Goal: Task Accomplishment & Management: Complete application form

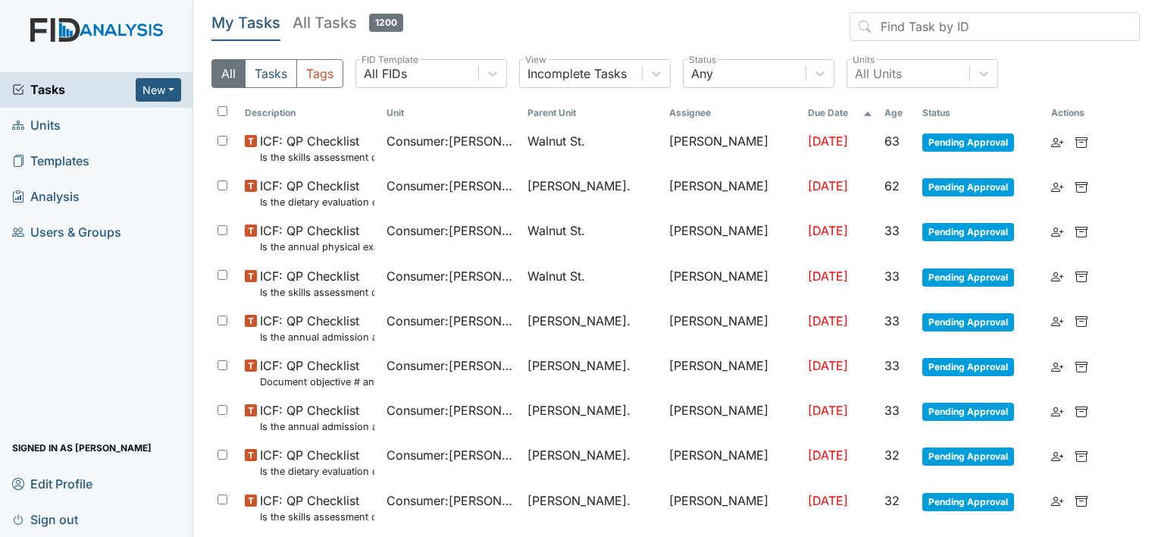
drag, startPoint x: 308, startPoint y: 7, endPoint x: 308, endPoint y: 18, distance: 11.4
click at [308, 12] on main "My Tasks All Tasks 1200 All Tasks Tags All FIDs FID Template Incomplete Tasks V…" at bounding box center [675, 268] width 965 height 537
click at [309, 24] on h5 "All Tasks 1200" at bounding box center [348, 22] width 111 height 21
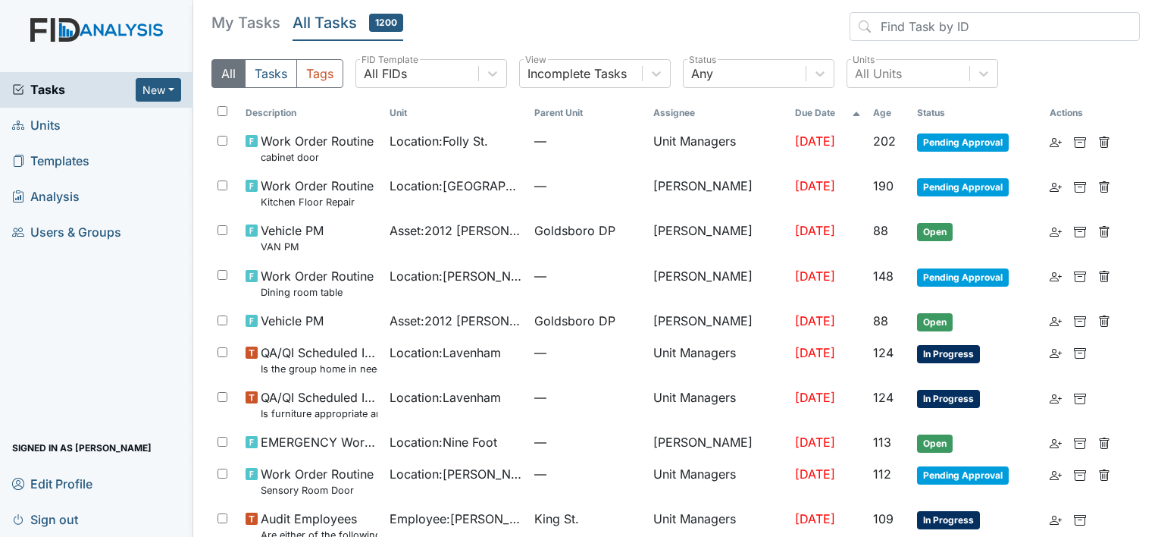
click at [309, 24] on h5 "All Tasks 1200" at bounding box center [348, 22] width 111 height 21
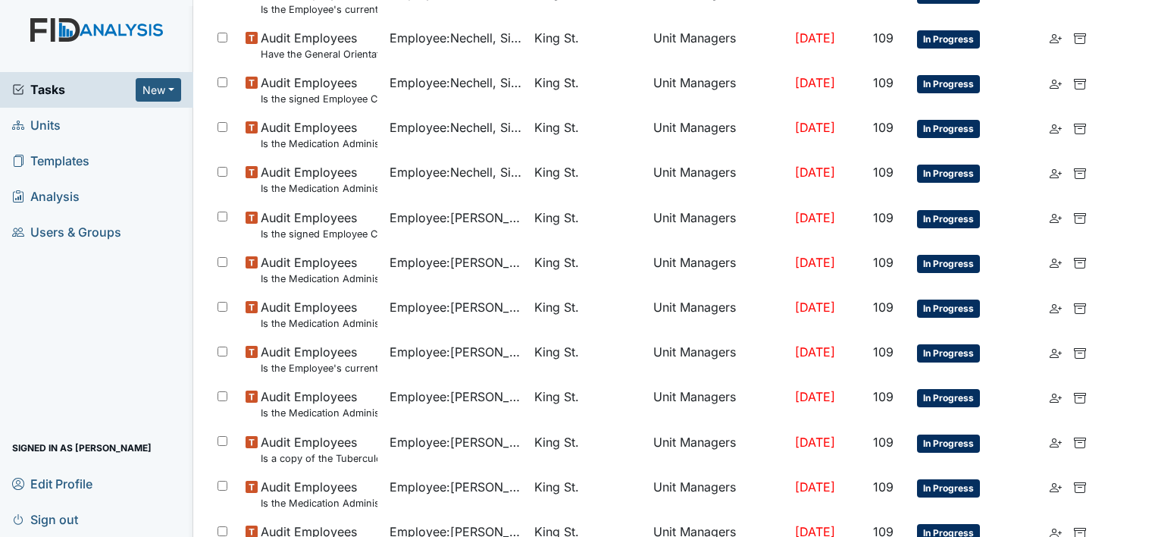
scroll to position [973, 0]
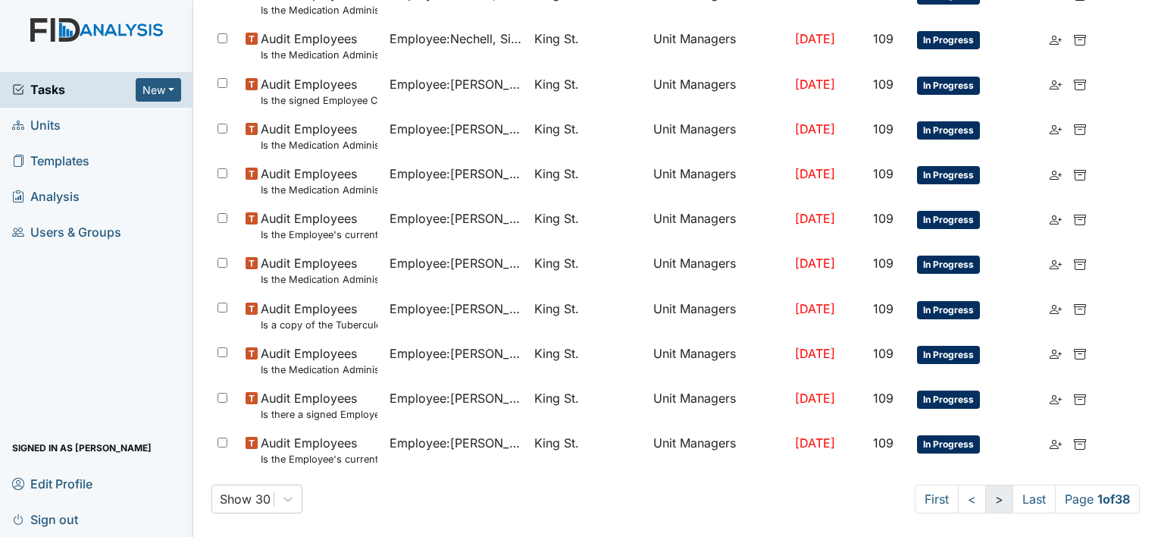
click at [985, 491] on link ">" at bounding box center [999, 498] width 28 height 29
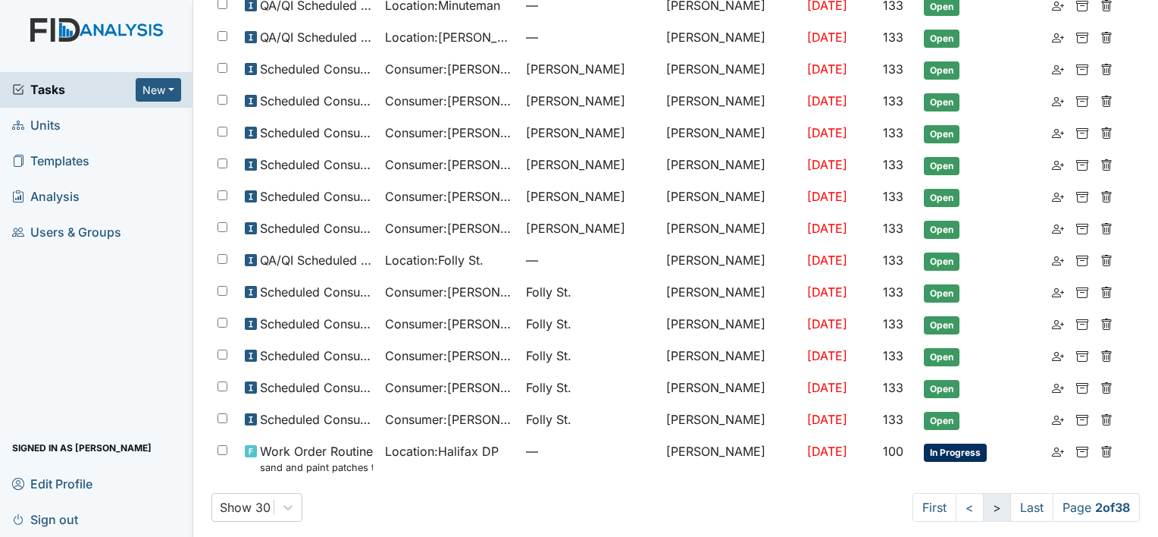
click at [984, 497] on link ">" at bounding box center [997, 507] width 28 height 29
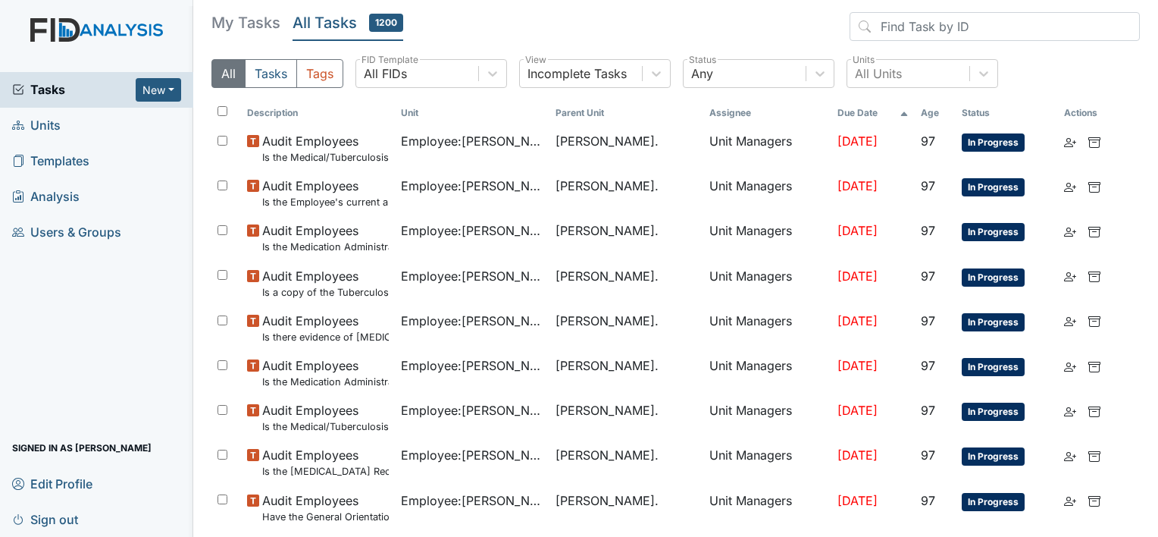
click at [48, 131] on span "Units" at bounding box center [36, 125] width 48 height 23
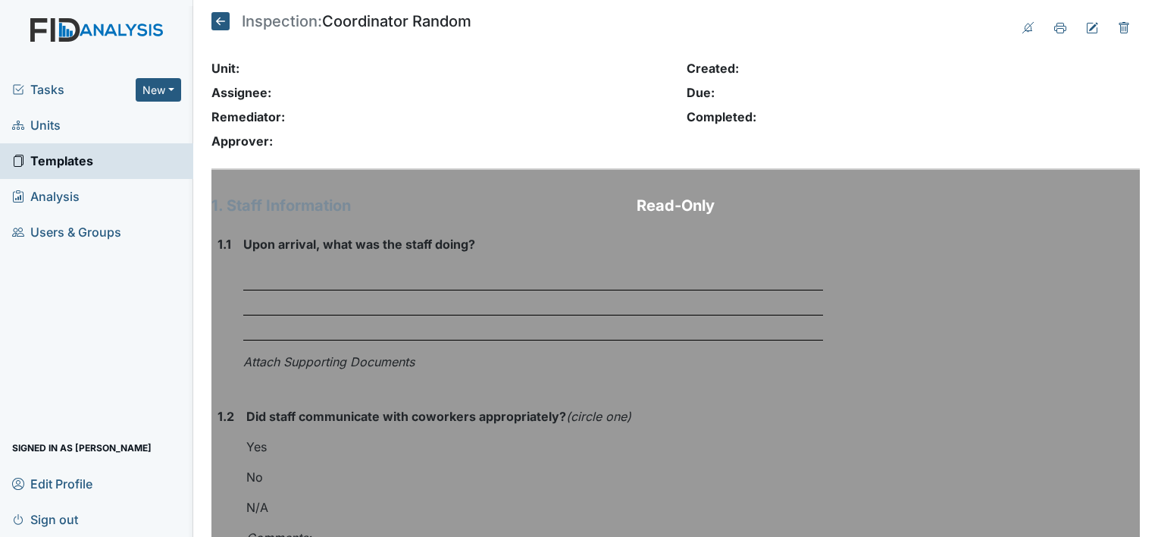
scroll to position [4623, 0]
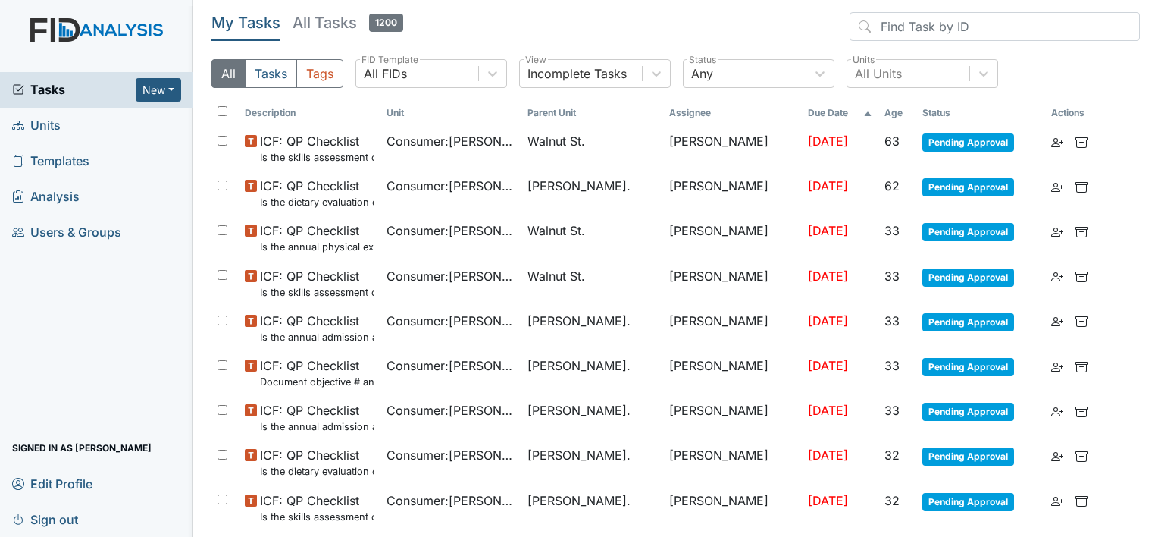
click at [99, 120] on link "Units" at bounding box center [96, 126] width 193 height 36
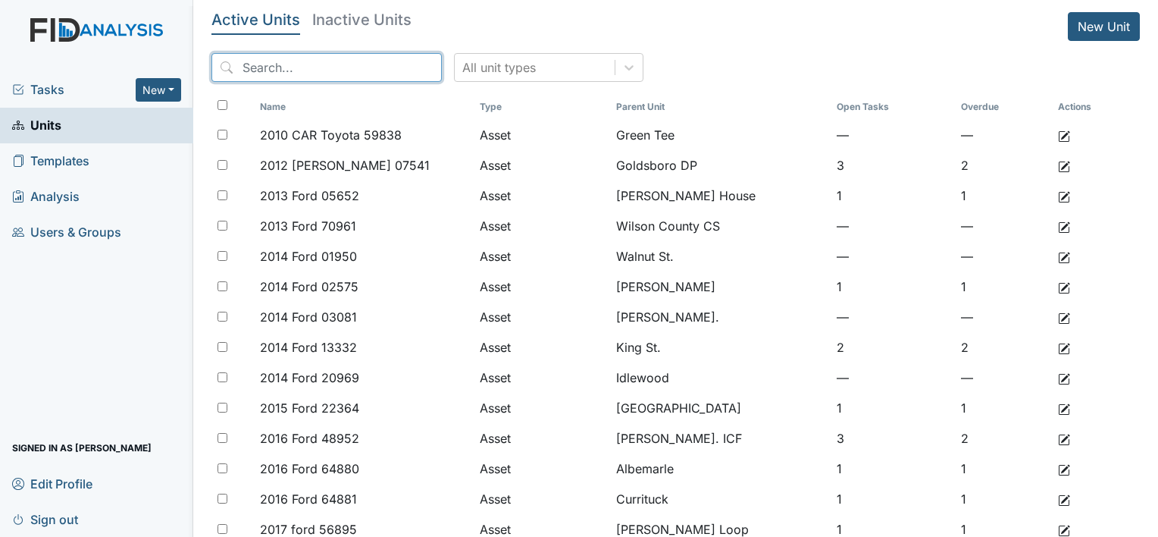
click at [264, 74] on input "search" at bounding box center [326, 67] width 230 height 29
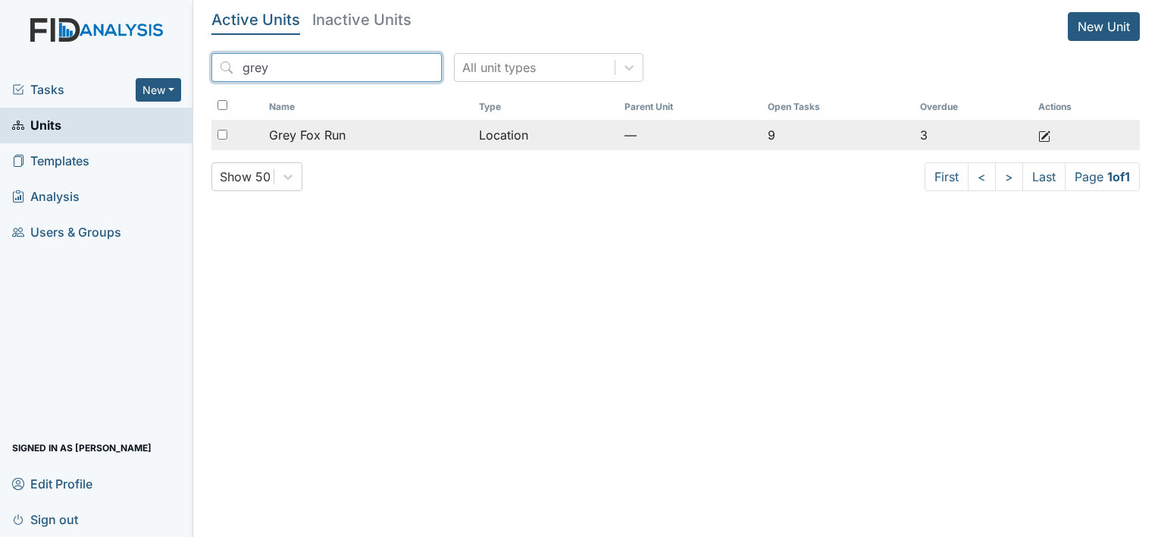
type input "grey"
click at [313, 132] on span "Grey Fox Run" at bounding box center [307, 135] width 77 height 18
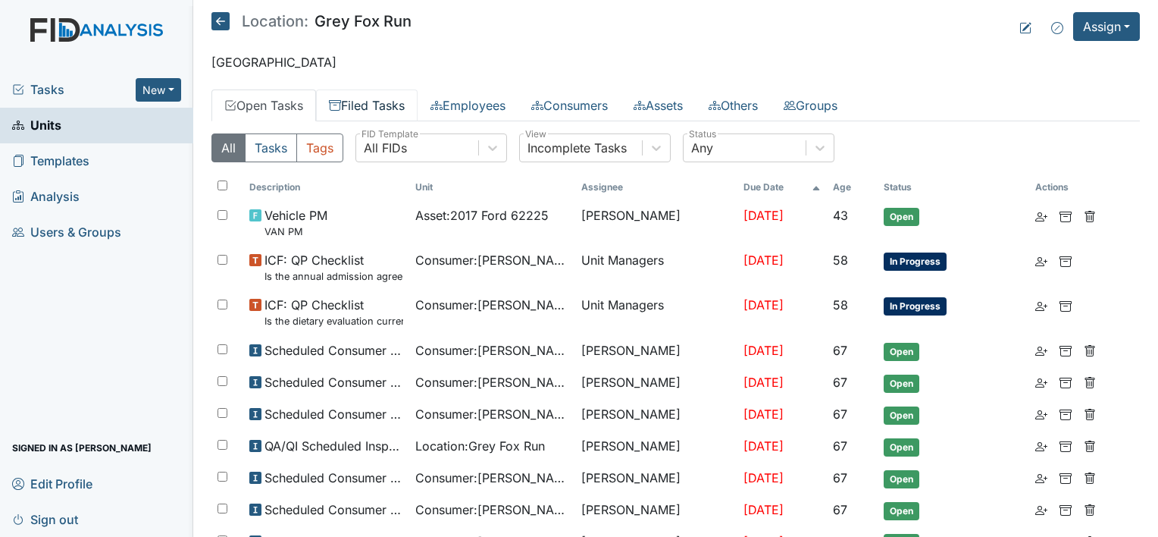
click at [407, 108] on link "Filed Tasks" at bounding box center [367, 105] width 102 height 32
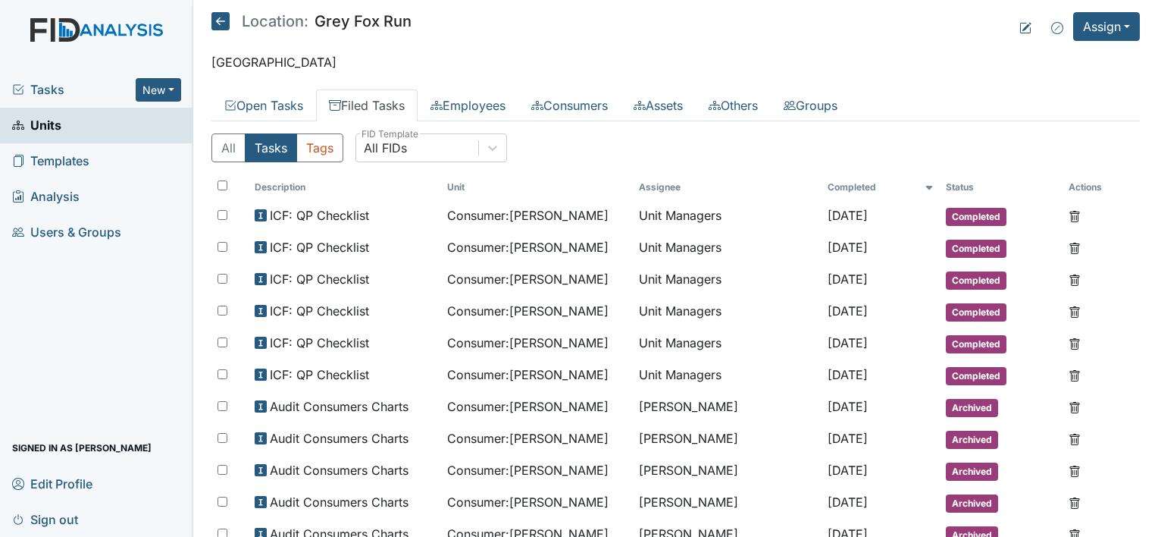
click at [219, 19] on icon at bounding box center [220, 21] width 18 height 18
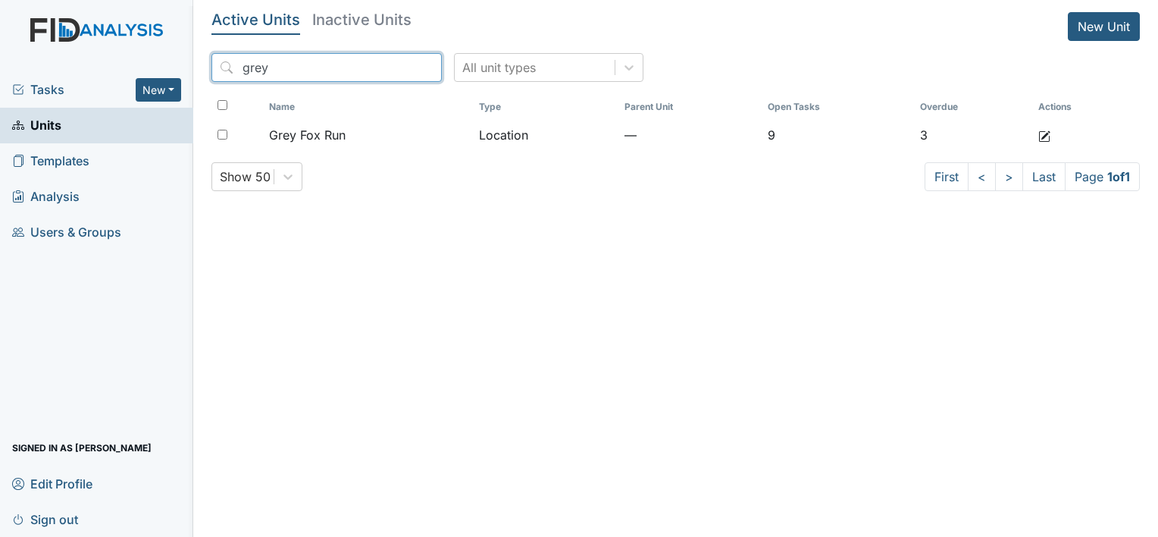
drag, startPoint x: 296, startPoint y: 67, endPoint x: 192, endPoint y: 67, distance: 103.8
click at [192, 67] on div "Tasks New Form Inspection Document Bundle Units Templates Analysis Users & Grou…" at bounding box center [579, 268] width 1158 height 537
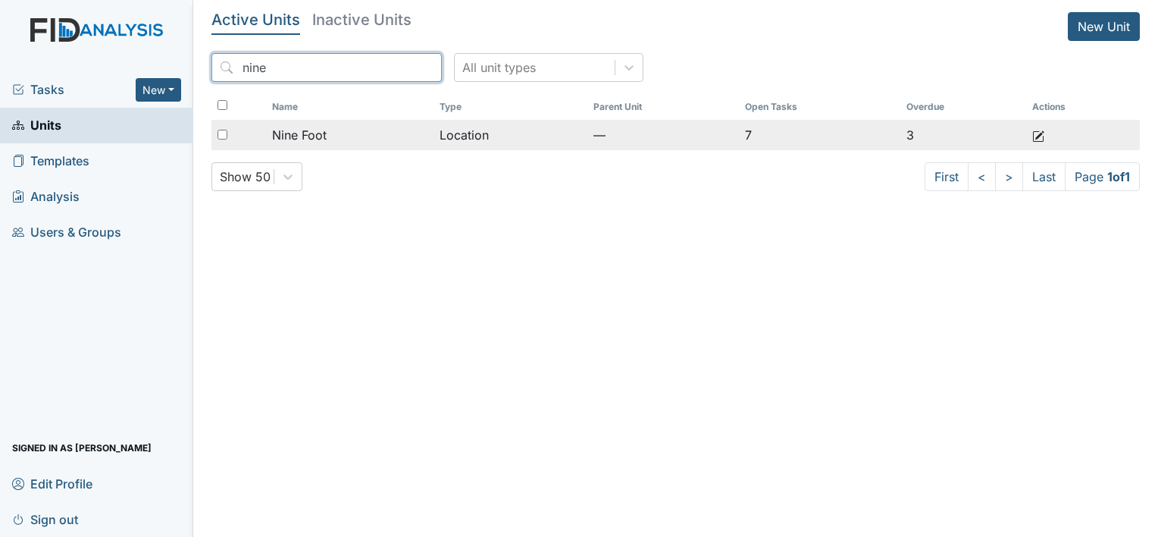
type input "nine"
click at [311, 140] on span "Nine Foot" at bounding box center [299, 135] width 55 height 18
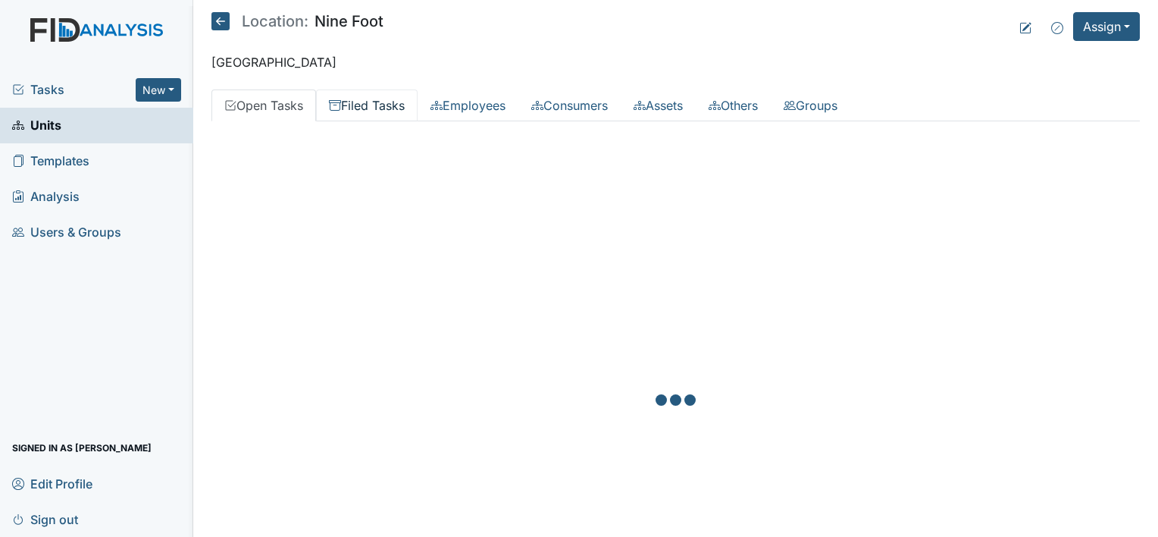
click at [371, 100] on link "Filed Tasks" at bounding box center [367, 105] width 102 height 32
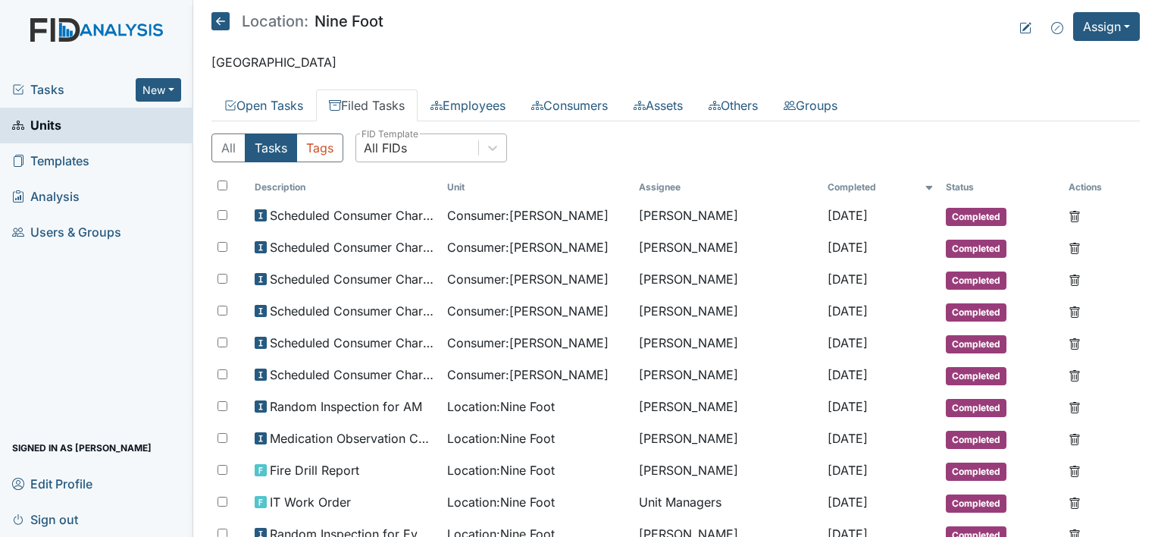
click at [453, 145] on div "All FIDs" at bounding box center [417, 147] width 122 height 27
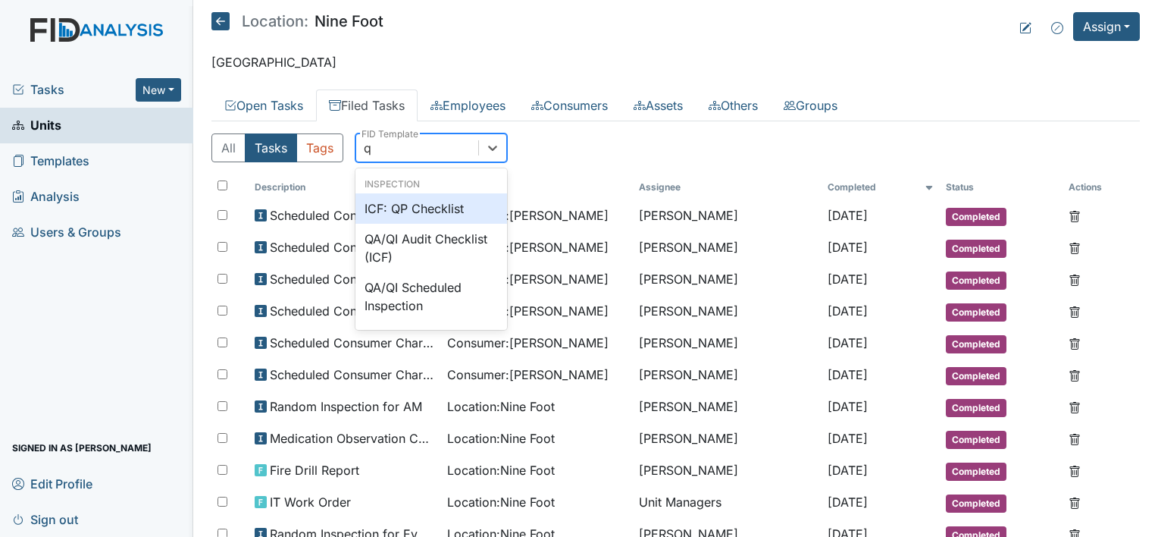
type input "qp"
click at [470, 213] on div "ICF: QP Checklist" at bounding box center [431, 208] width 152 height 30
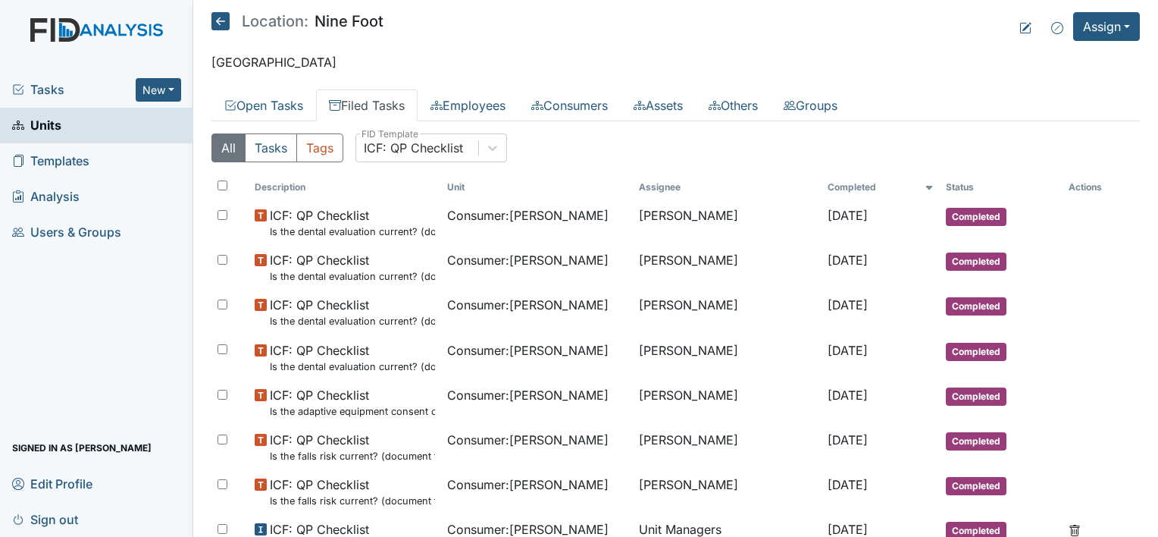
click at [217, 18] on icon at bounding box center [220, 21] width 18 height 18
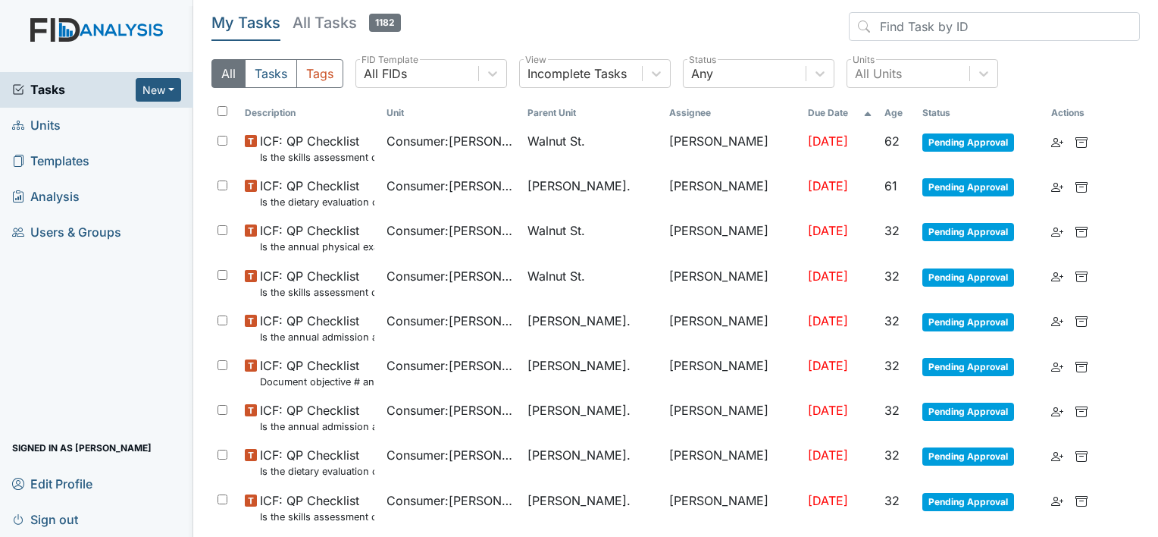
click at [73, 130] on link "Units" at bounding box center [96, 126] width 193 height 36
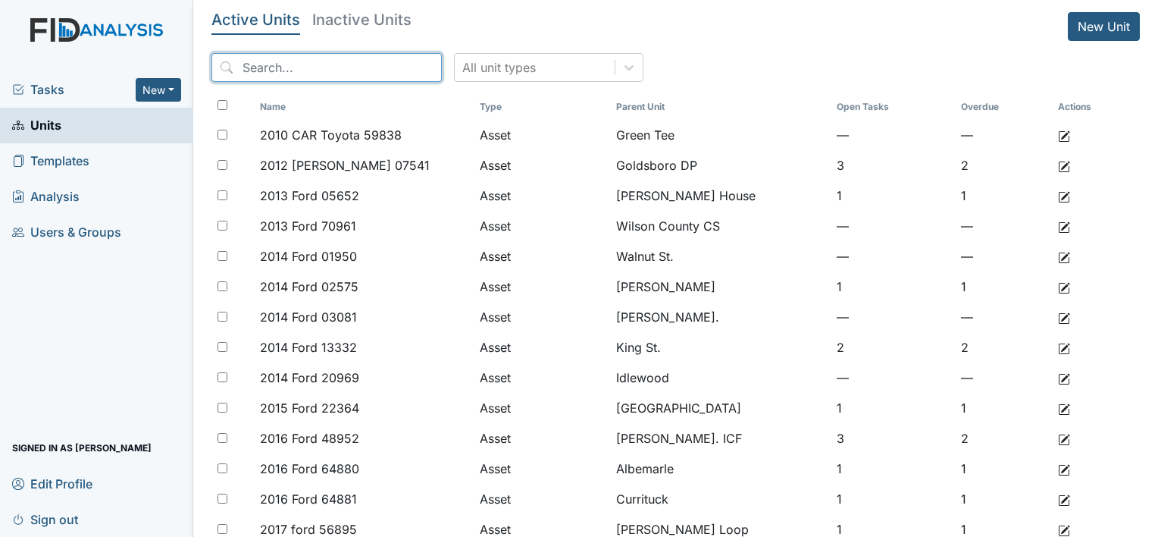
click at [347, 77] on input "search" at bounding box center [326, 67] width 230 height 29
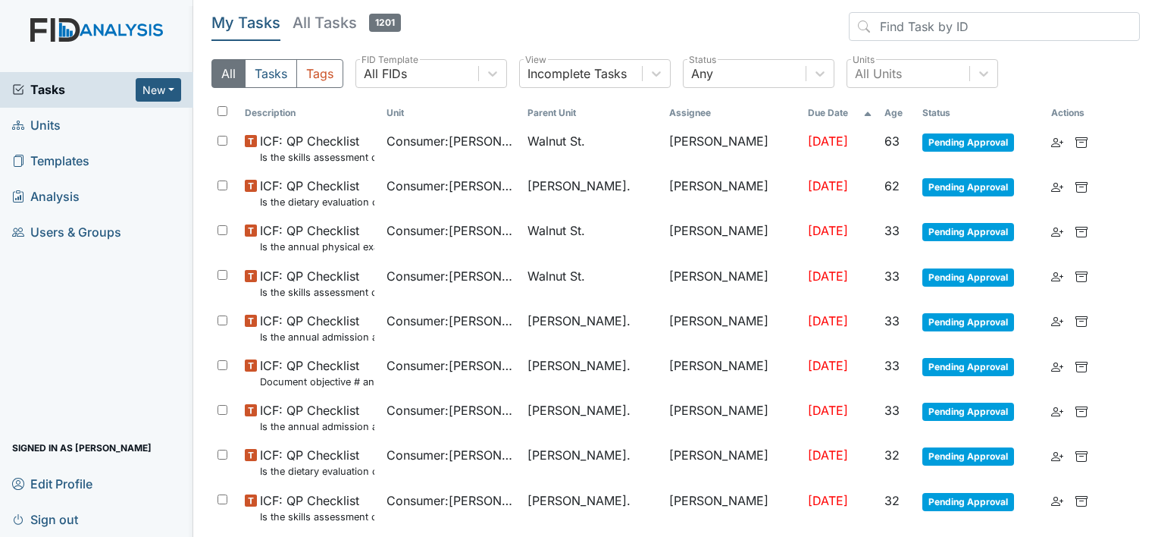
click at [258, 27] on h5 "My Tasks" at bounding box center [245, 22] width 69 height 21
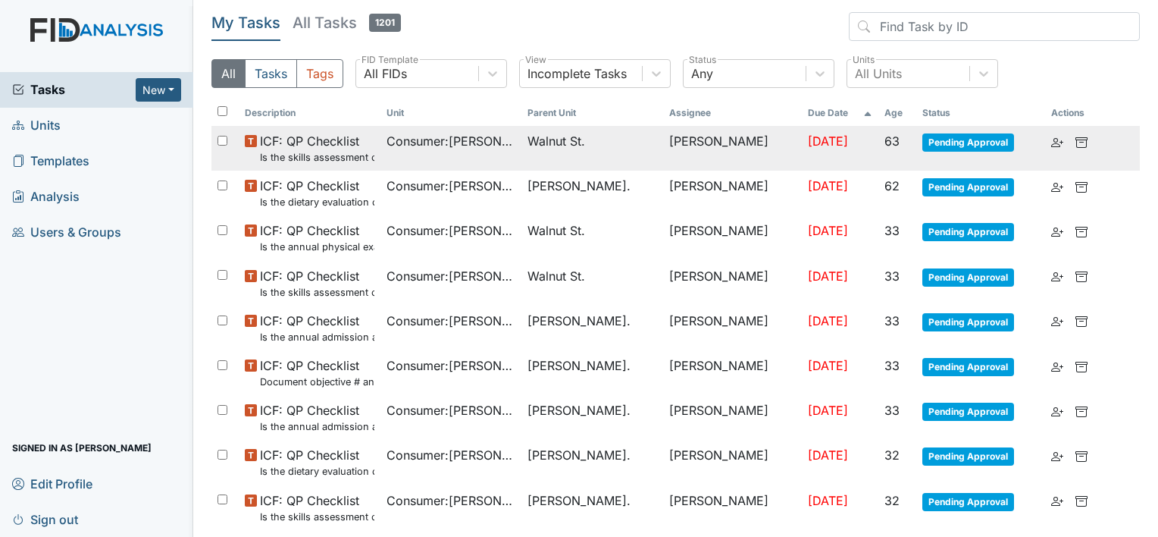
click at [490, 149] on span "Consumer : Stanfield, Myra" at bounding box center [451, 141] width 130 height 18
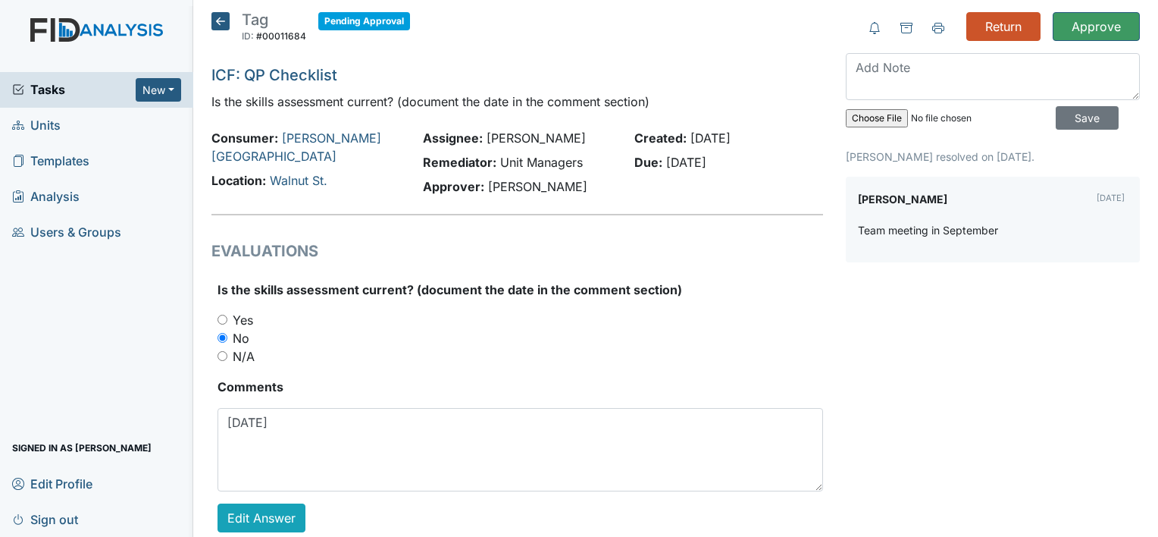
click at [224, 20] on icon at bounding box center [220, 21] width 18 height 18
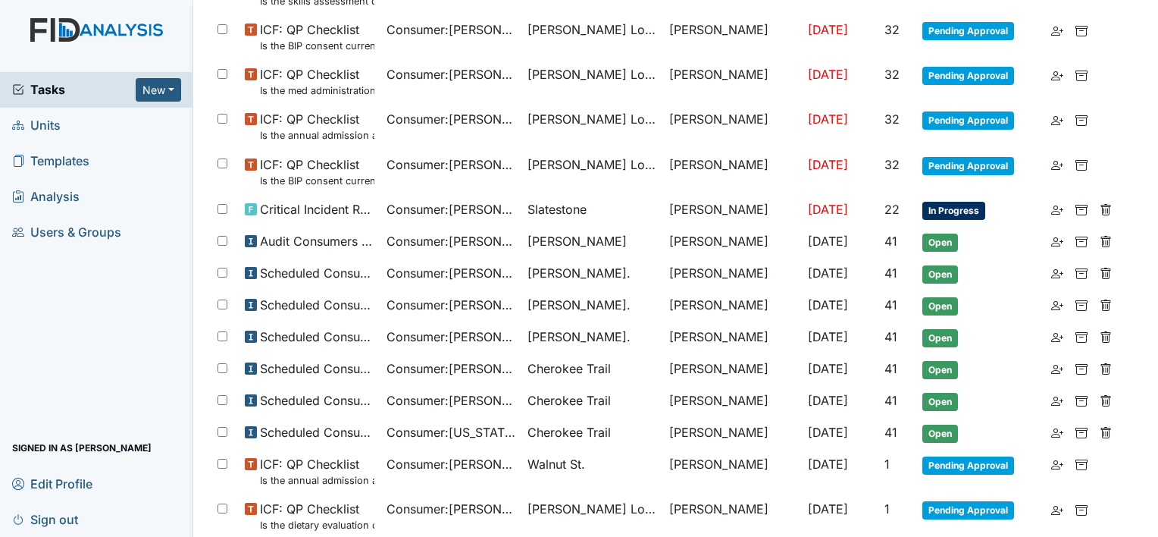
scroll to position [606, 0]
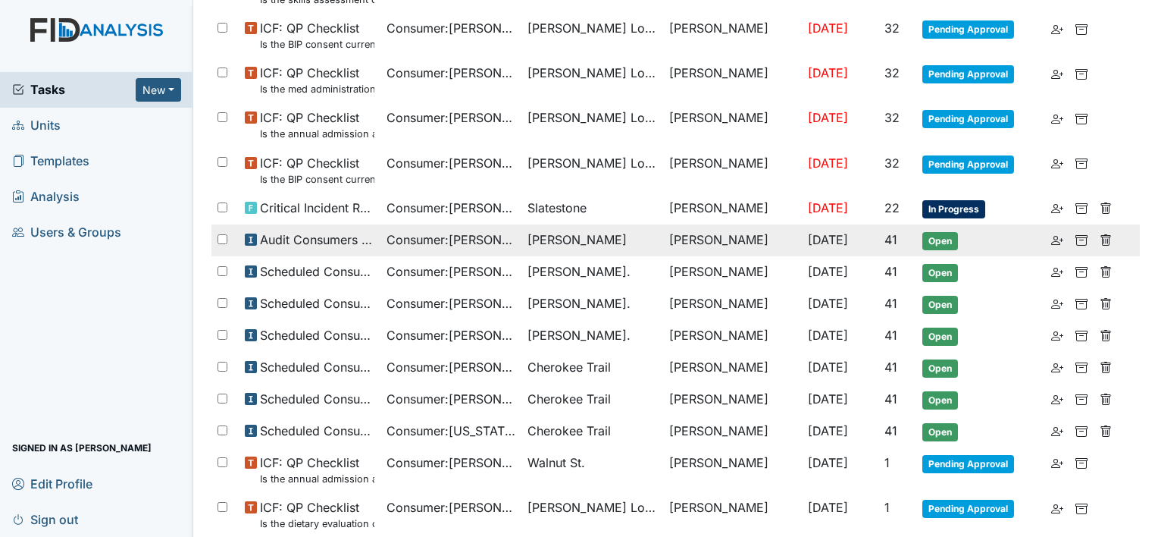
click at [409, 244] on span "Consumer : Bryant, Larry" at bounding box center [451, 239] width 130 height 18
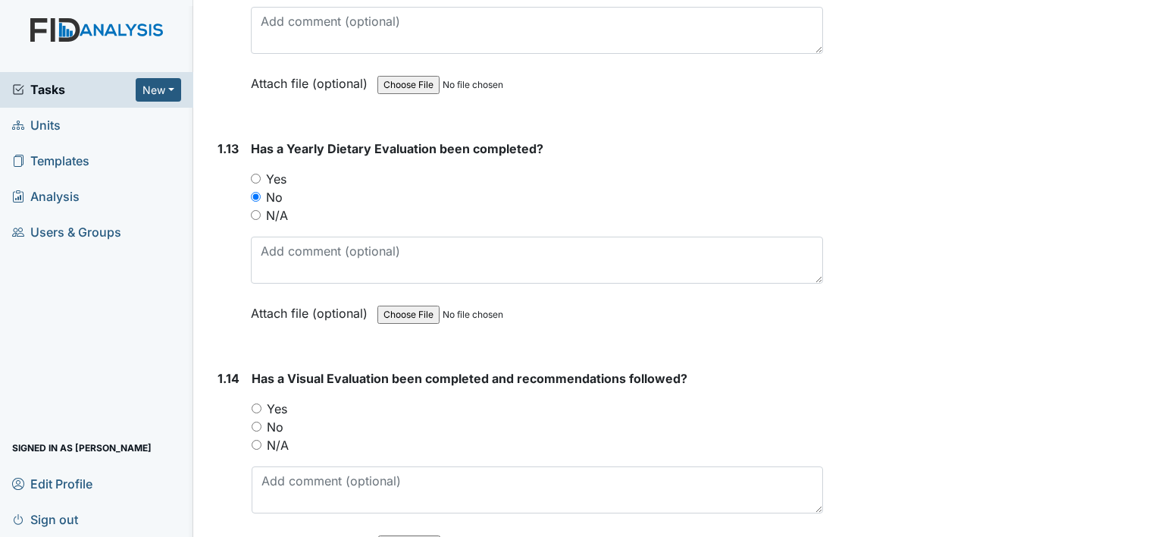
scroll to position [2728, 0]
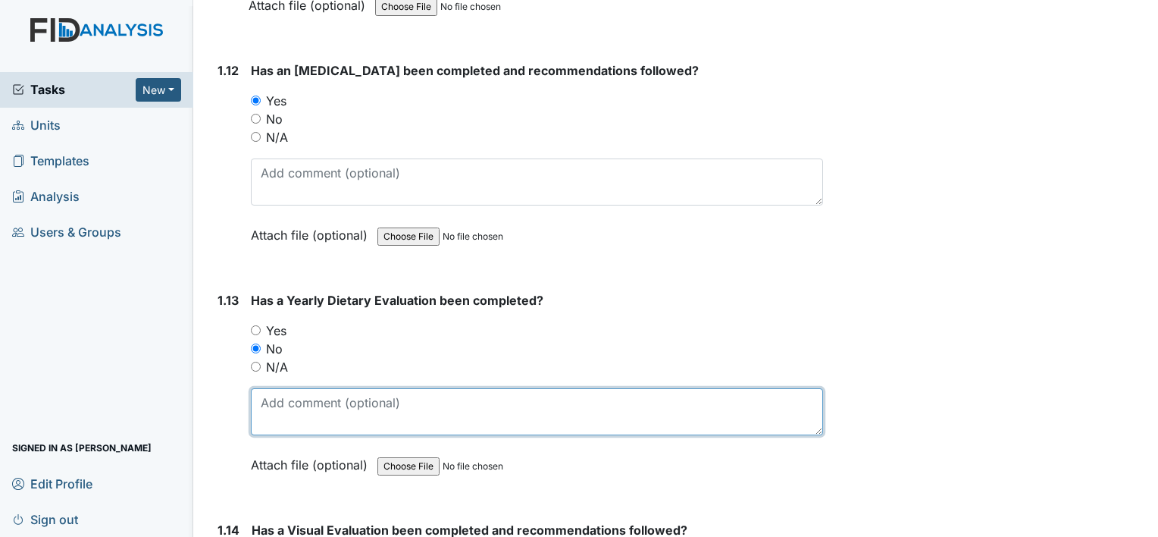
click at [386, 388] on textarea at bounding box center [537, 411] width 572 height 47
type textarea "expired 02/01/25"
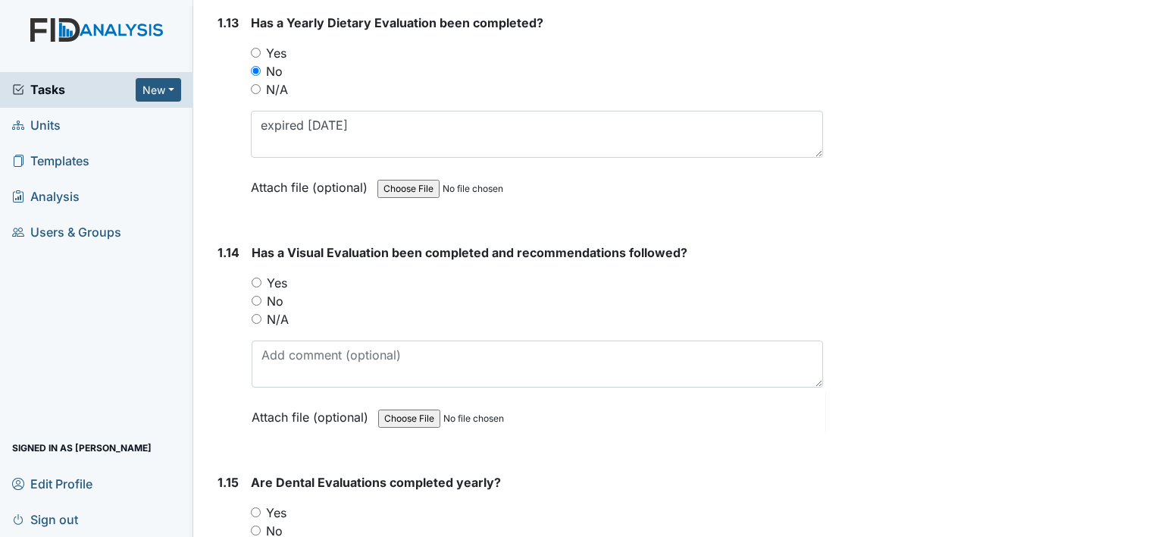
scroll to position [3031, 0]
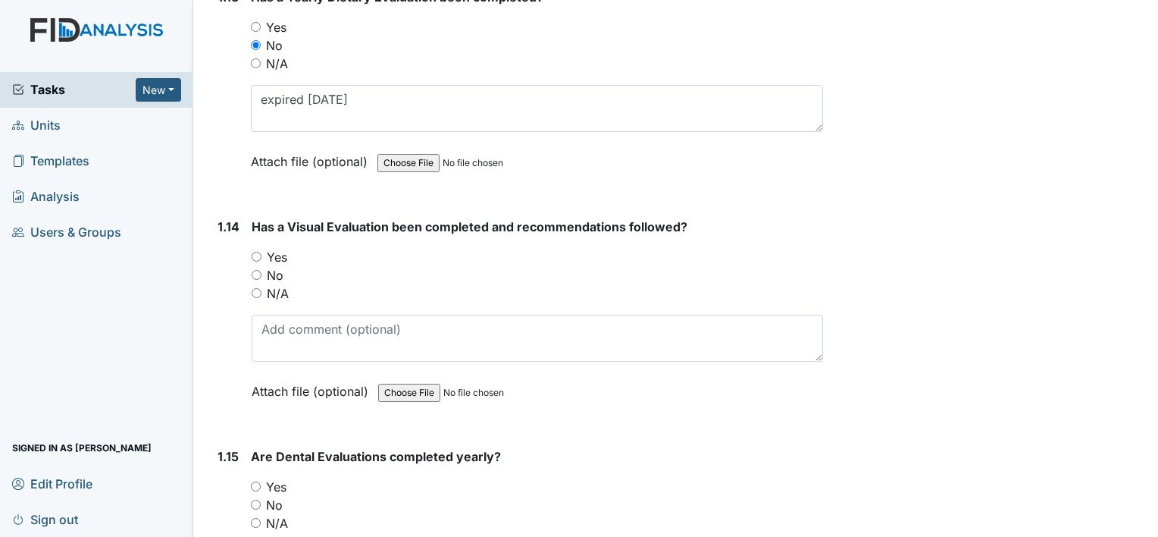
drag, startPoint x: 255, startPoint y: 227, endPoint x: 264, endPoint y: 227, distance: 9.1
click at [255, 252] on input "Yes" at bounding box center [257, 257] width 10 height 10
radio input "true"
click at [256, 481] on input "Yes" at bounding box center [256, 486] width 10 height 10
radio input "true"
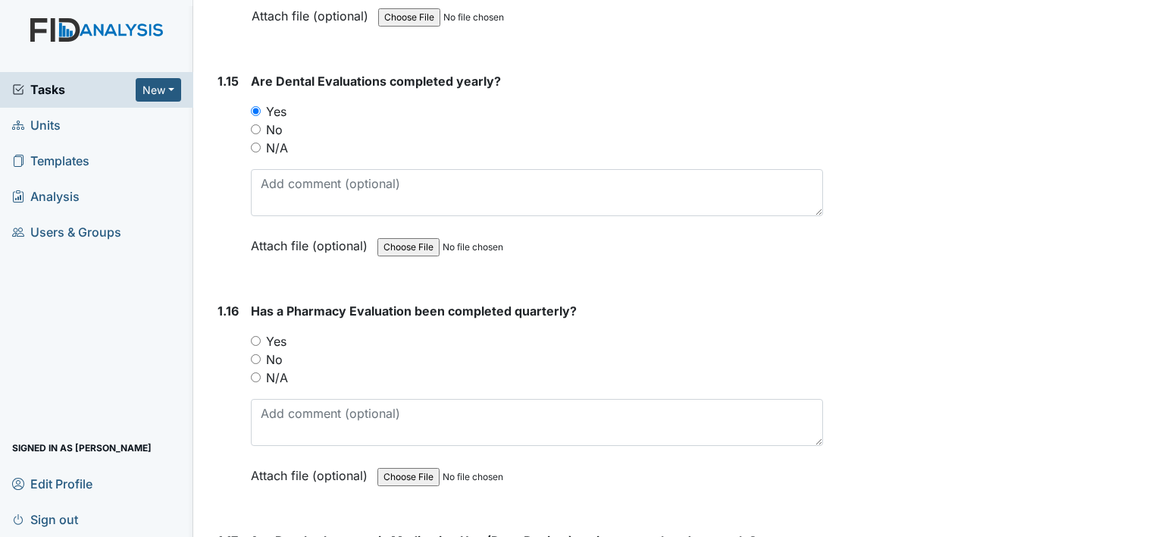
scroll to position [3410, 0]
